Goal: Navigation & Orientation: Find specific page/section

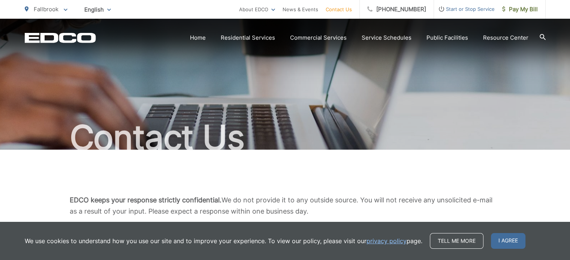
click at [511, 233] on div "Tell me more I agree" at bounding box center [477, 241] width 95 height 16
click at [510, 239] on span "I agree" at bounding box center [508, 241] width 34 height 16
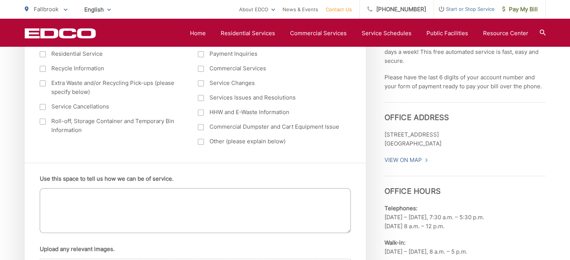
scroll to position [411, 0]
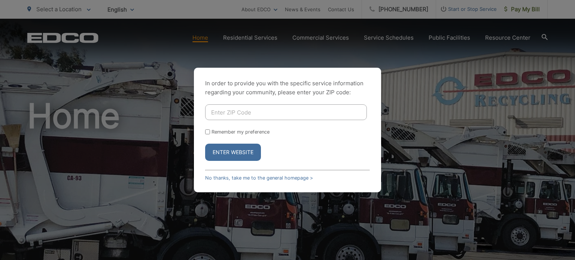
click at [261, 115] on input "Enter ZIP Code" at bounding box center [286, 112] width 162 height 16
type input "92084"
click at [210, 131] on input "Remember my preference" at bounding box center [207, 132] width 5 height 5
checkbox input "true"
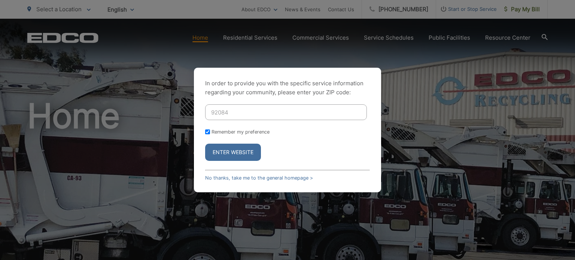
click at [245, 151] on button "Enter Website" at bounding box center [233, 152] width 56 height 17
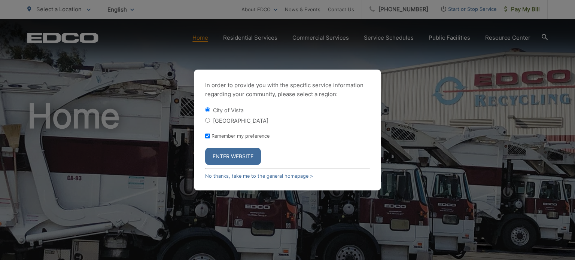
click at [242, 156] on button "Enter Website" at bounding box center [233, 156] width 56 height 17
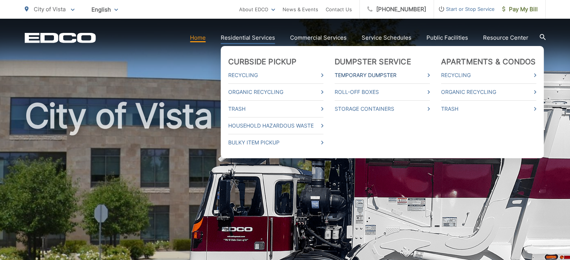
click at [419, 74] on link "Temporary Dumpster" at bounding box center [381, 75] width 95 height 9
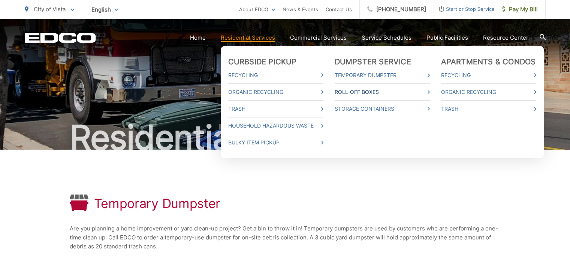
click at [379, 91] on link "Roll-Off Boxes" at bounding box center [381, 92] width 95 height 9
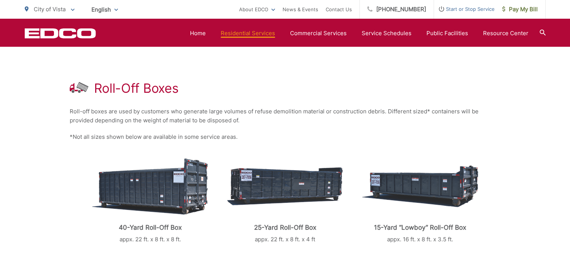
scroll to position [30, 0]
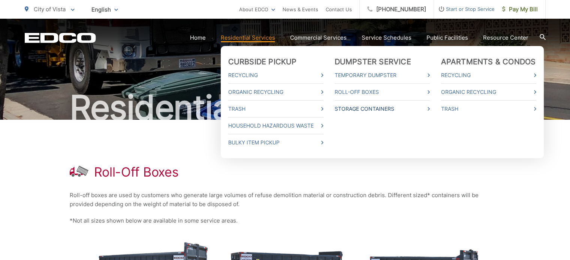
click at [407, 107] on link "Storage Containers" at bounding box center [381, 108] width 95 height 9
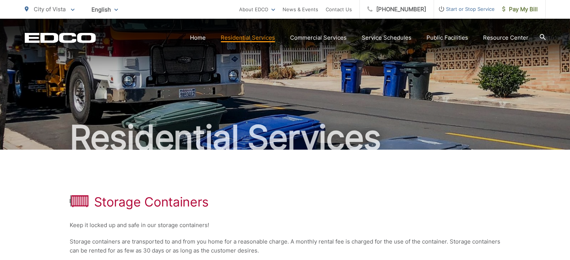
drag, startPoint x: 569, startPoint y: 42, endPoint x: 568, endPoint y: 71, distance: 29.2
click at [568, 71] on body "Home Back Home Residential Services Overview Curbside Pickup Recycling Organic …" at bounding box center [285, 130] width 570 height 260
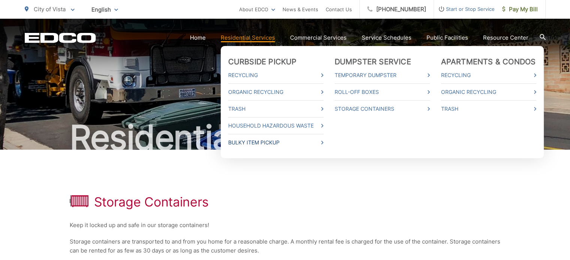
click at [323, 139] on link "Bulky Item Pickup" at bounding box center [275, 142] width 95 height 9
